Goal: Register for event/course

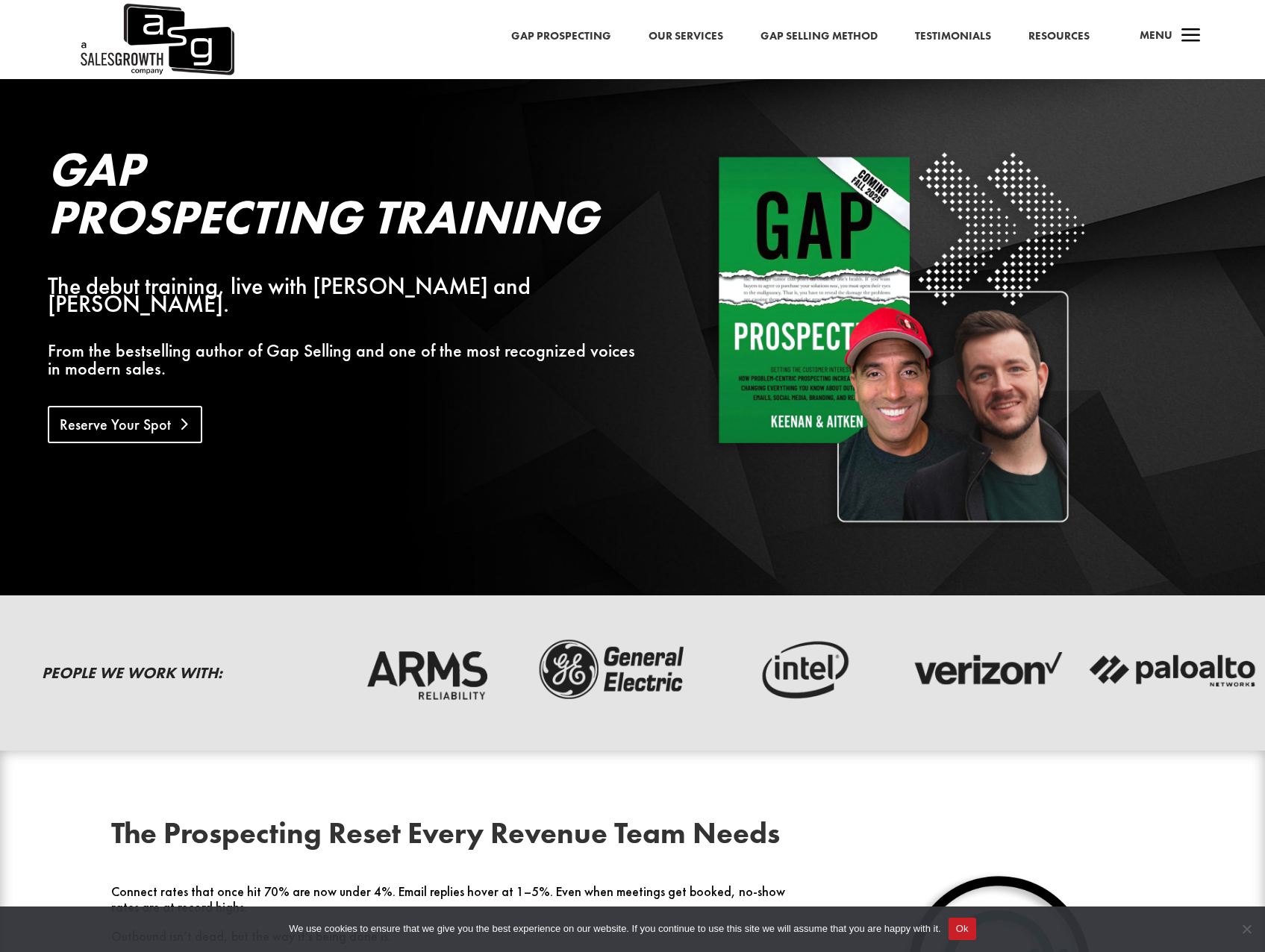
click at [162, 412] on link "Reserve Your Spot" at bounding box center [125, 424] width 155 height 37
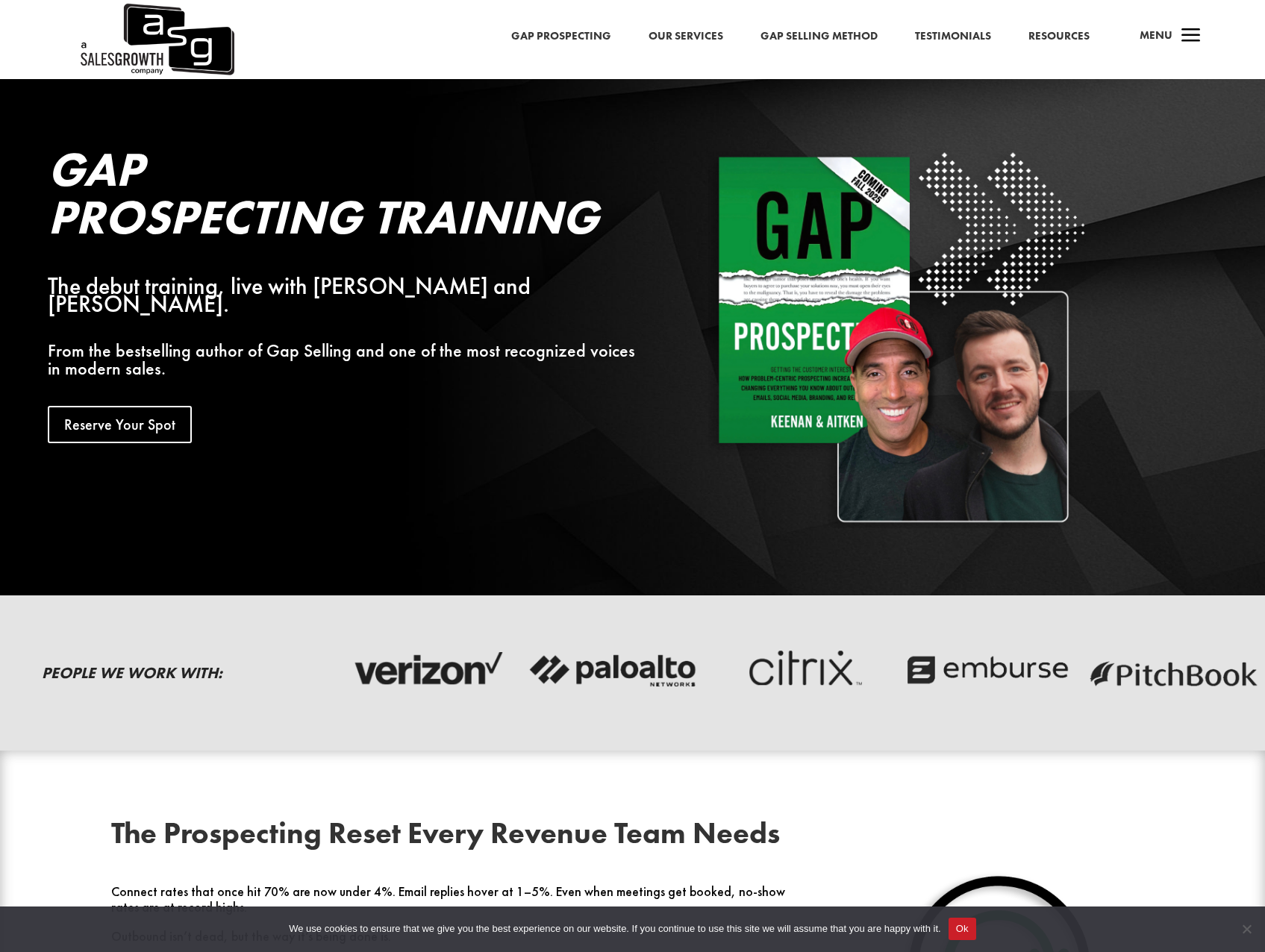
click at [532, 43] on link "Gap Prospecting" at bounding box center [561, 36] width 100 height 20
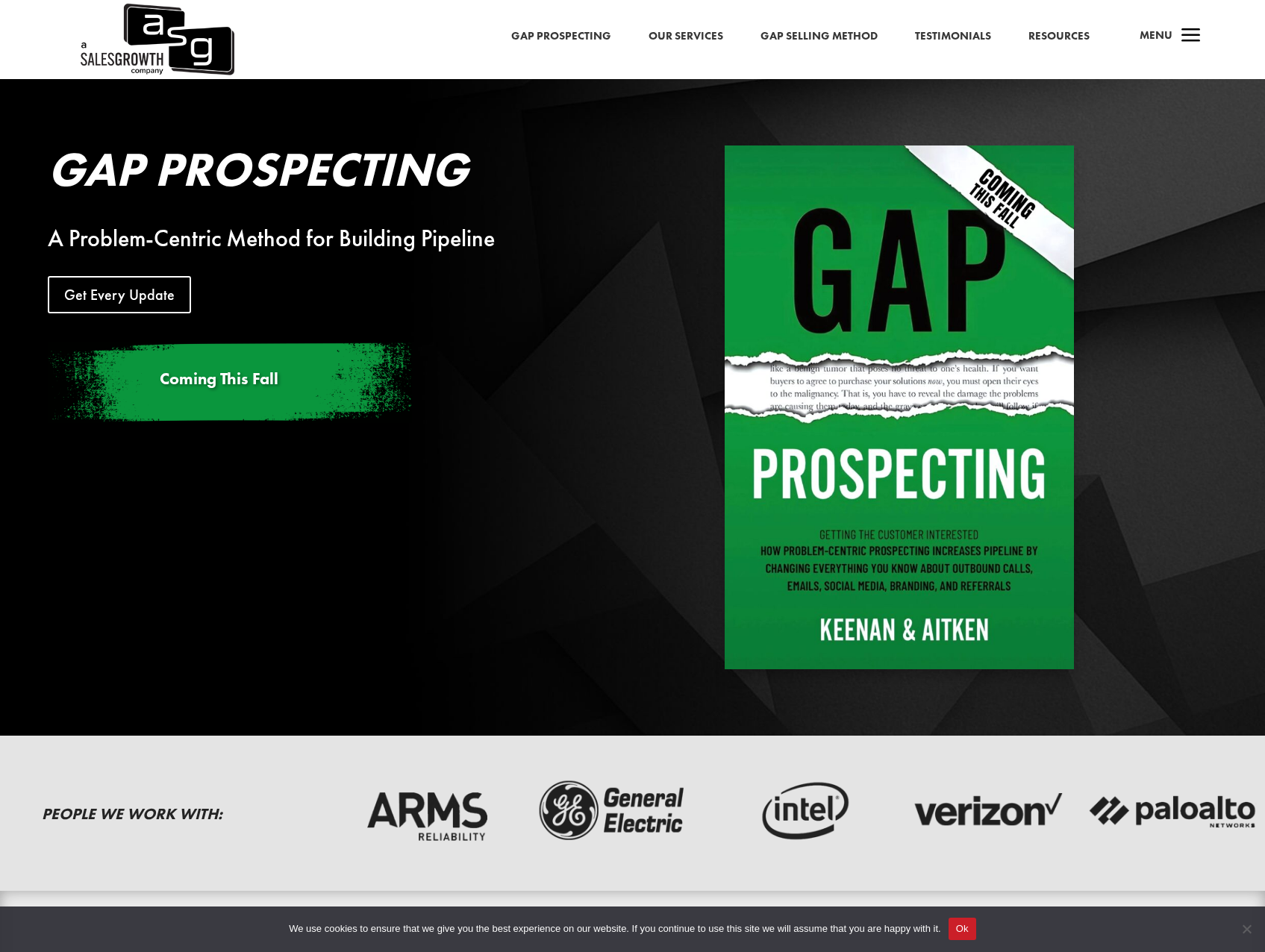
click at [319, 235] on div "A Problem-Centric Method for Building Pipeline" at bounding box center [350, 238] width 603 height 18
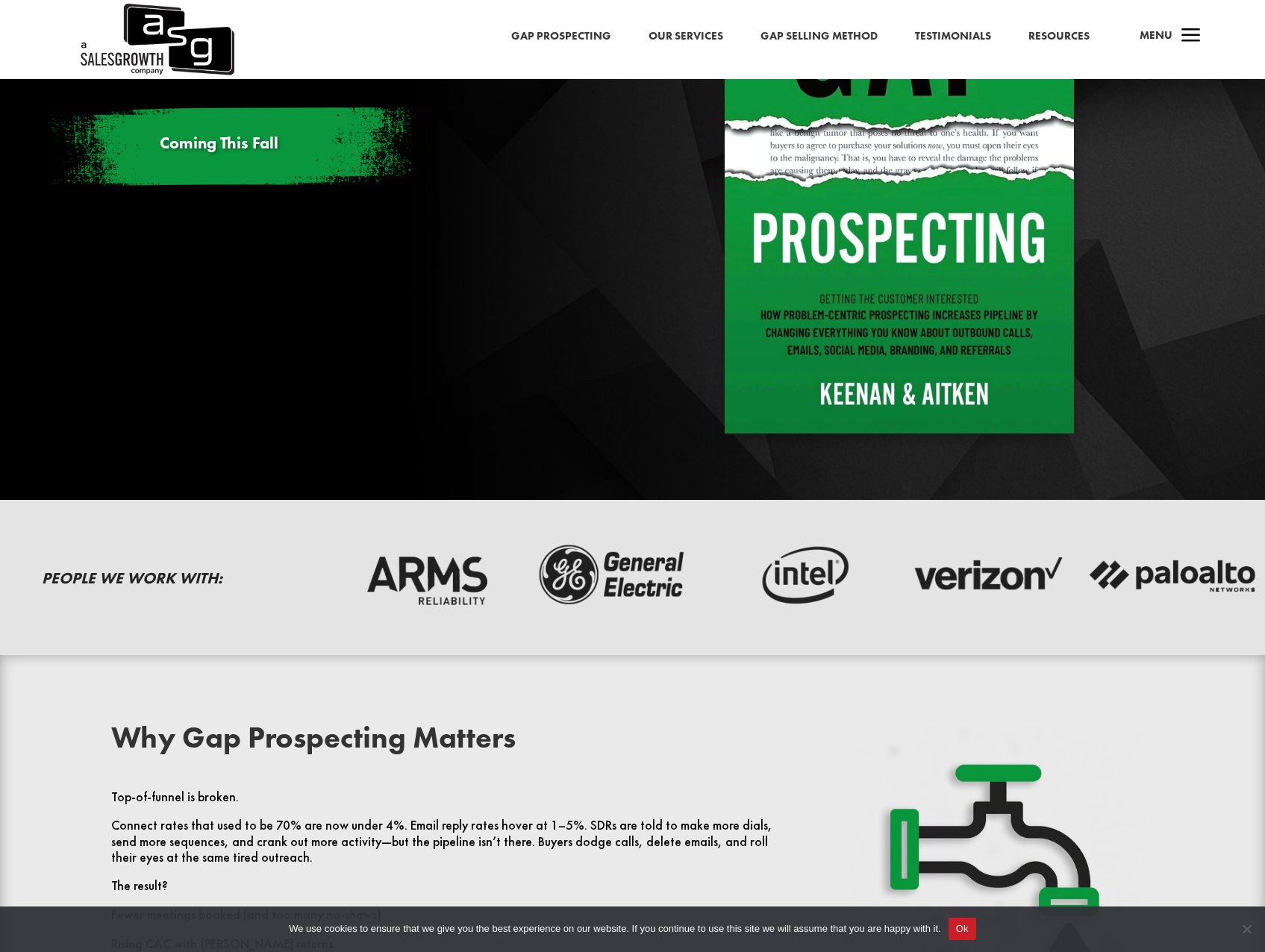
scroll to position [522, 0]
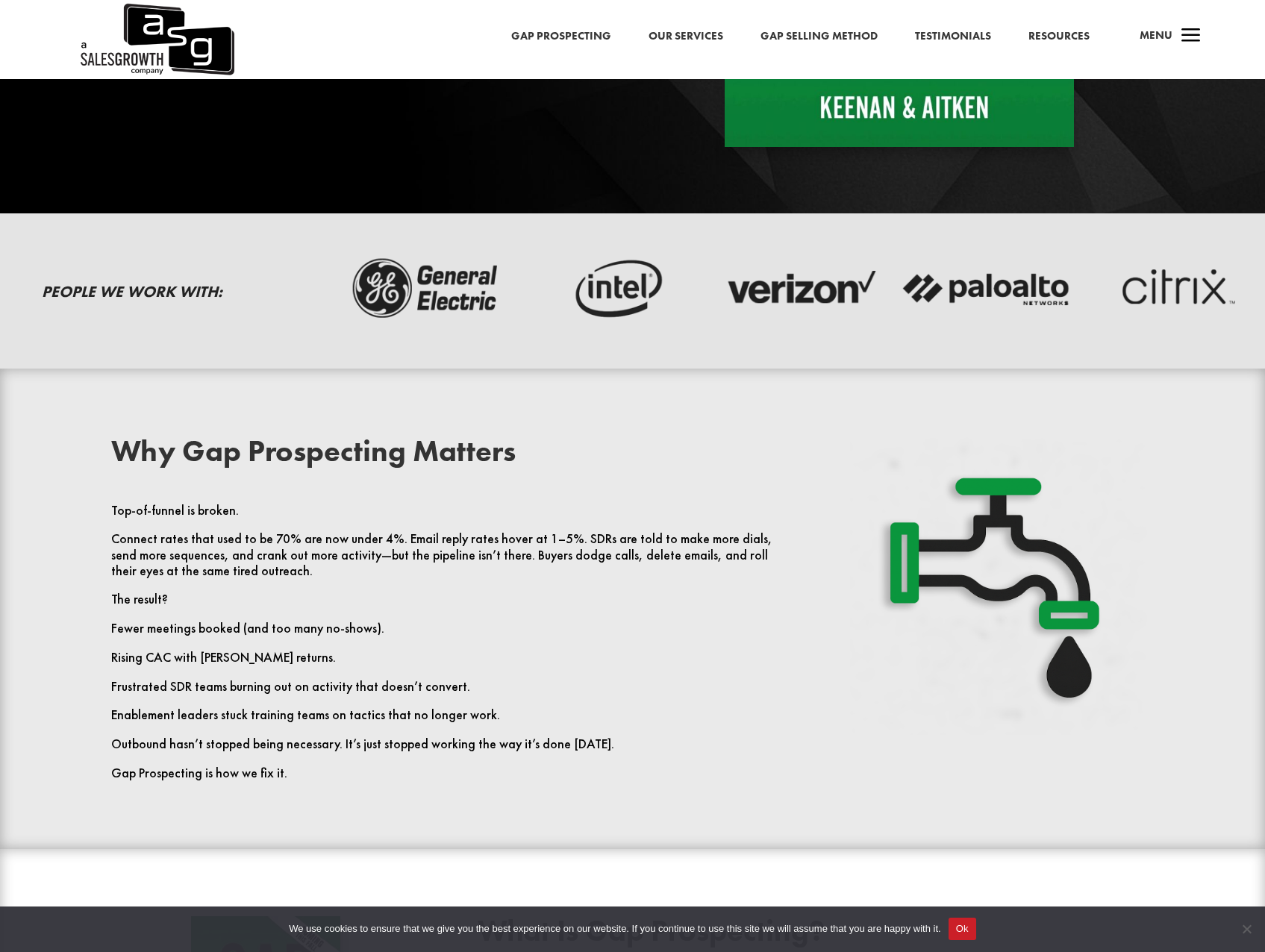
click at [424, 519] on p "Top-of-funnel is broken." at bounding box center [449, 517] width 676 height 29
